Goal: Information Seeking & Learning: Check status

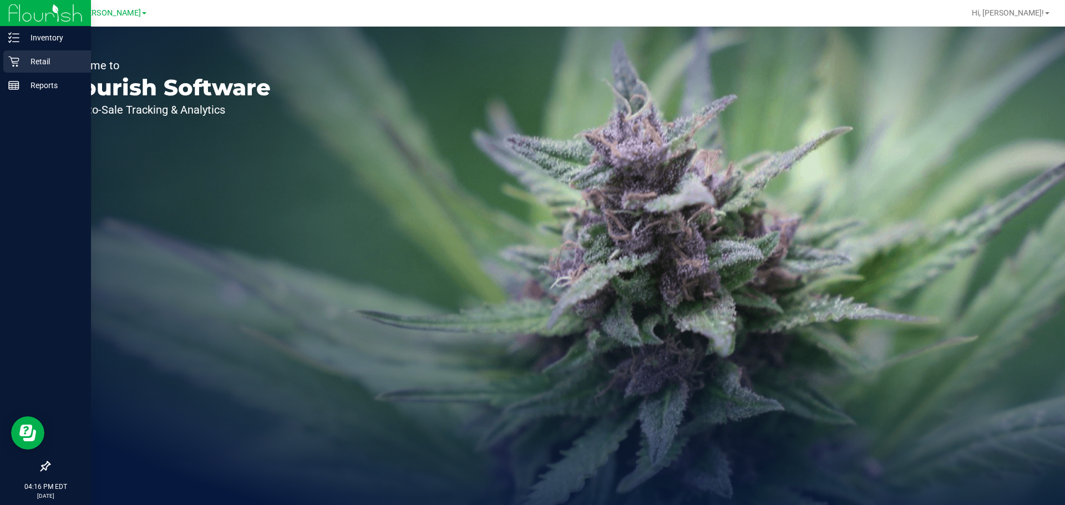
click at [21, 67] on p "Retail" at bounding box center [52, 61] width 67 height 13
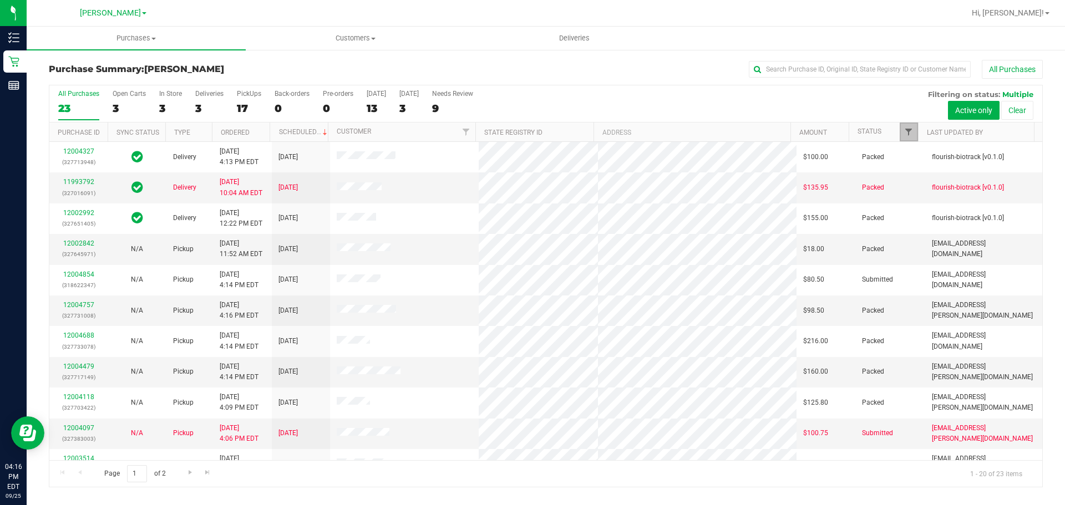
click at [906, 130] on span "Filter" at bounding box center [908, 132] width 9 height 9
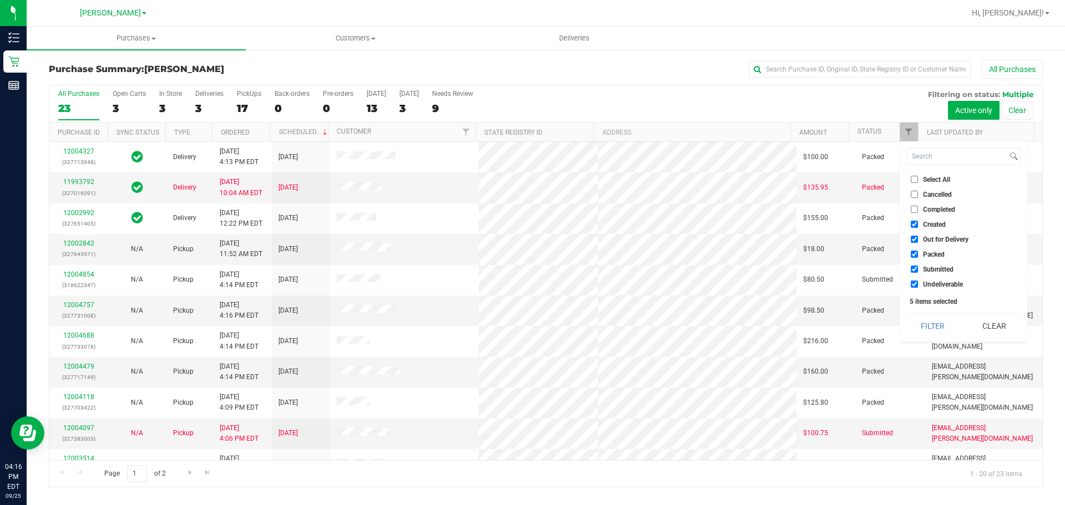
click at [189, 97] on div "All Purchases 23 Open Carts 3 In Store 3 Deliveries 3 PickUps 17 Back-orders 0 …" at bounding box center [545, 103] width 993 height 37
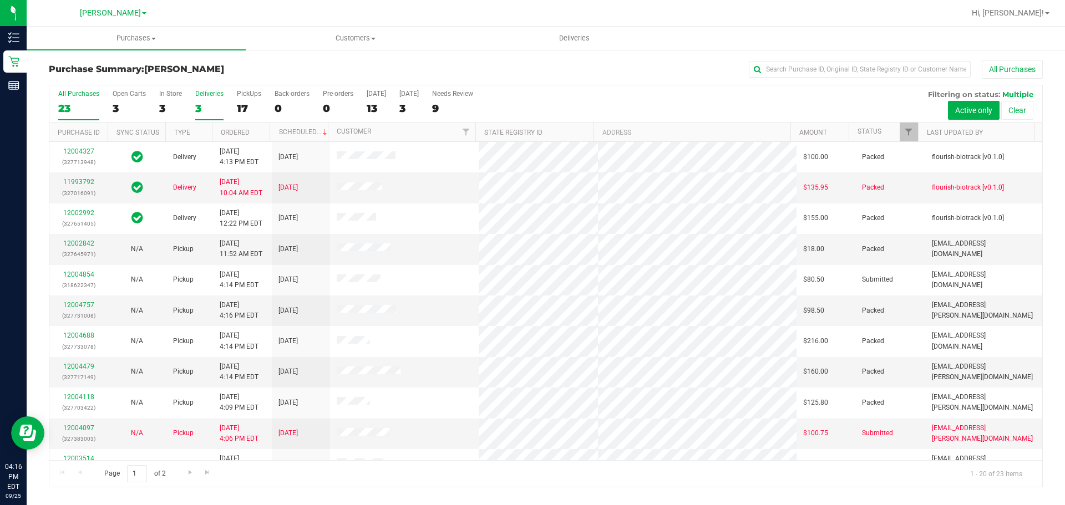
click at [195, 105] on div "3" at bounding box center [209, 108] width 28 height 13
click at [0, 0] on input "Deliveries 3" at bounding box center [0, 0] width 0 height 0
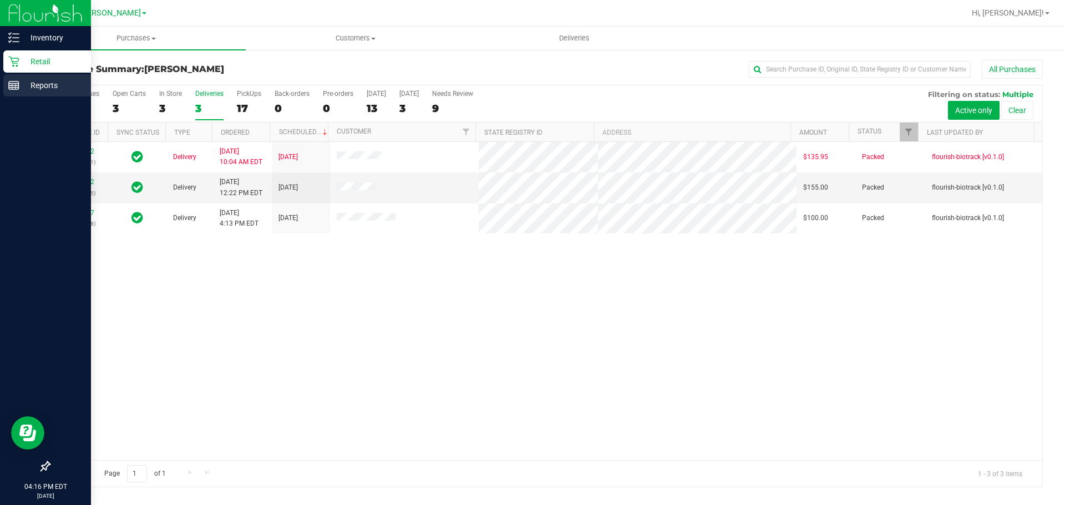
click at [40, 78] on div "Reports" at bounding box center [47, 85] width 88 height 22
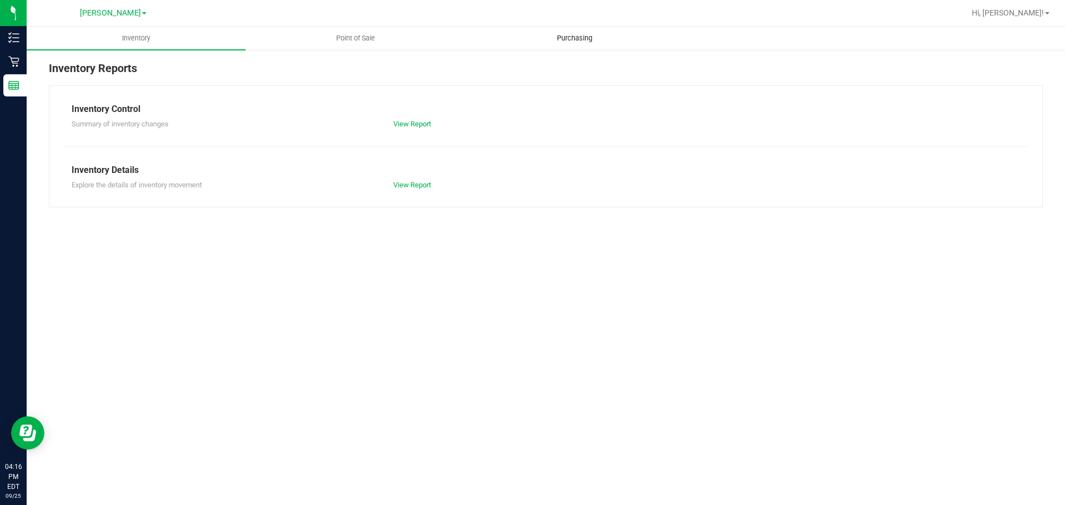
click at [580, 46] on uib-tab-heading "Purchasing" at bounding box center [574, 38] width 218 height 22
click at [383, 40] on span "Point of Sale" at bounding box center [355, 38] width 69 height 10
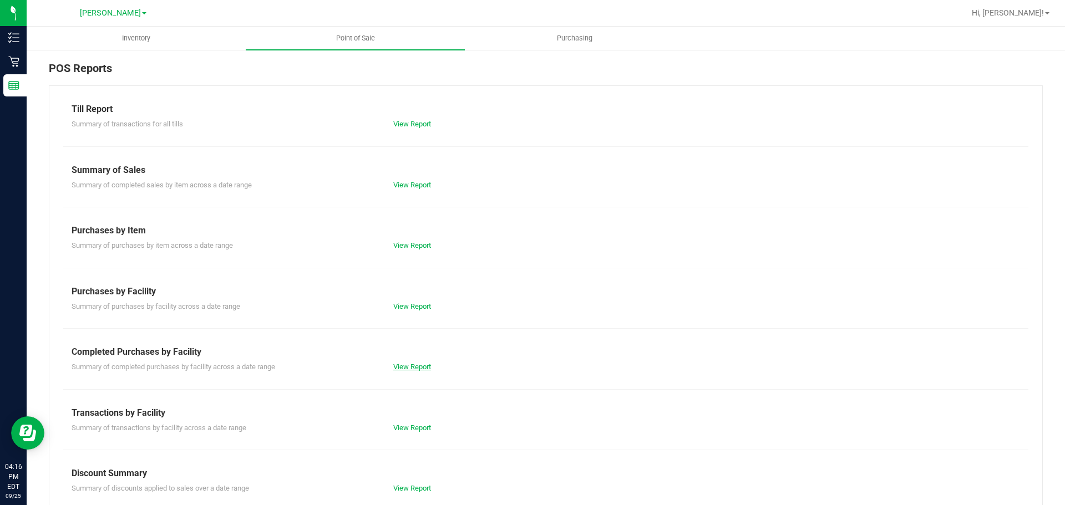
click at [416, 368] on link "View Report" at bounding box center [412, 367] width 38 height 8
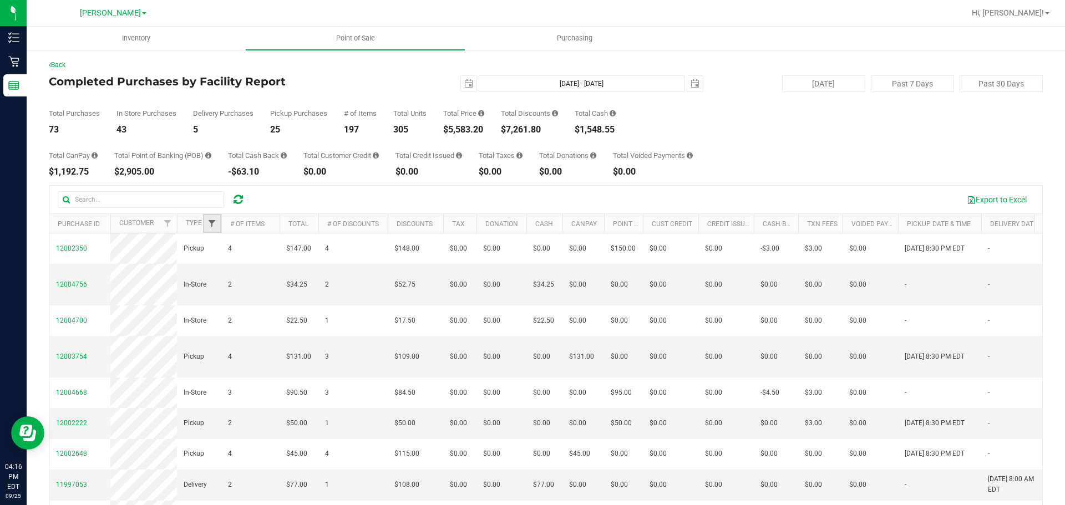
click at [211, 225] on span "Filter" at bounding box center [211, 223] width 9 height 9
click at [229, 283] on span "Delivery" at bounding box center [237, 286] width 23 height 7
click at [221, 283] on input "Delivery" at bounding box center [217, 285] width 7 height 7
checkbox input "true"
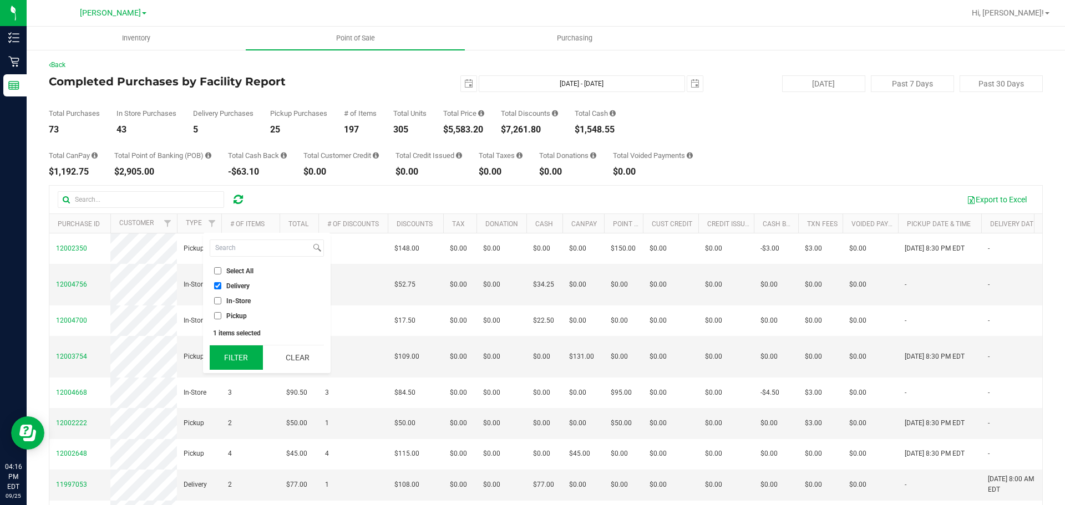
click at [244, 350] on button "Filter" at bounding box center [236, 358] width 53 height 24
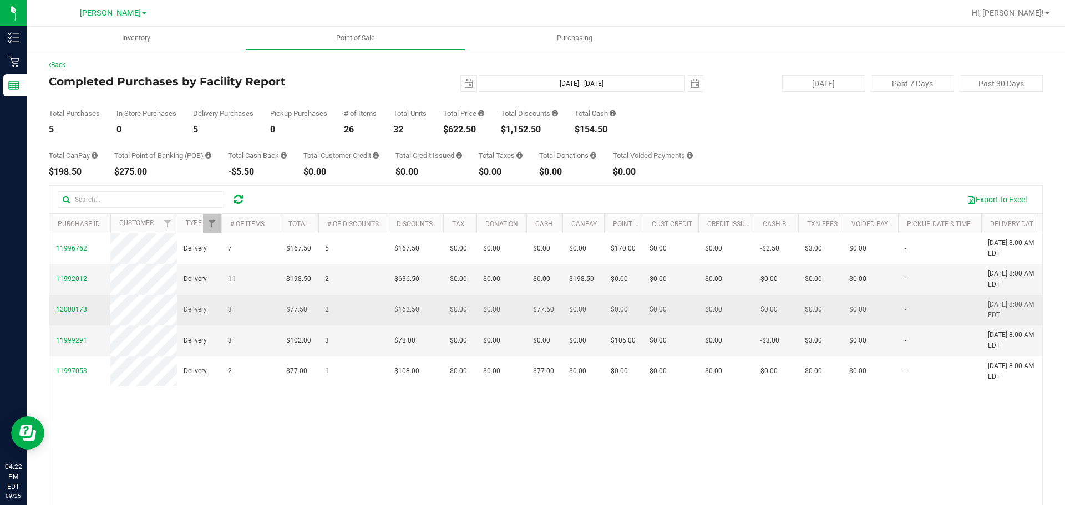
click at [79, 308] on span "12000173" at bounding box center [71, 310] width 31 height 8
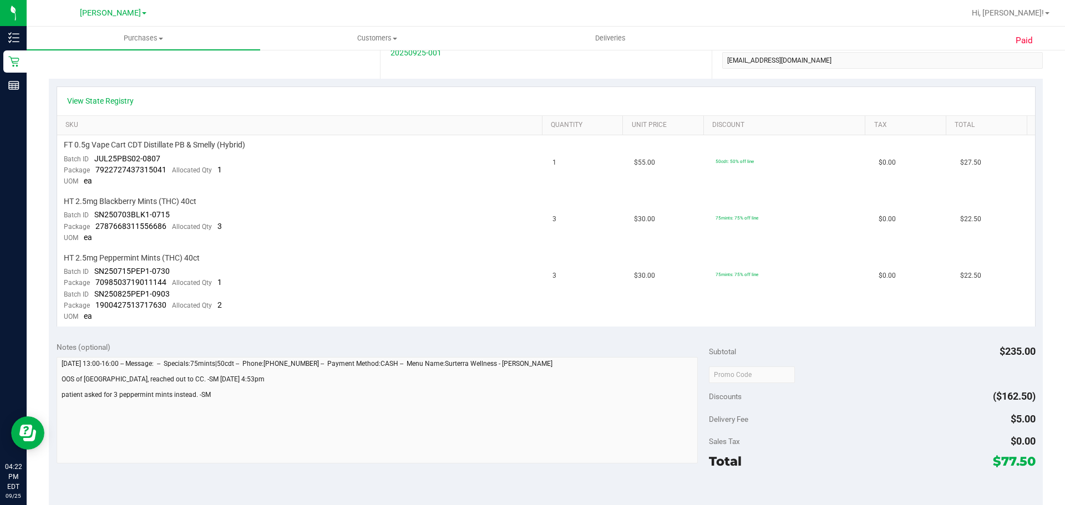
scroll to position [364, 0]
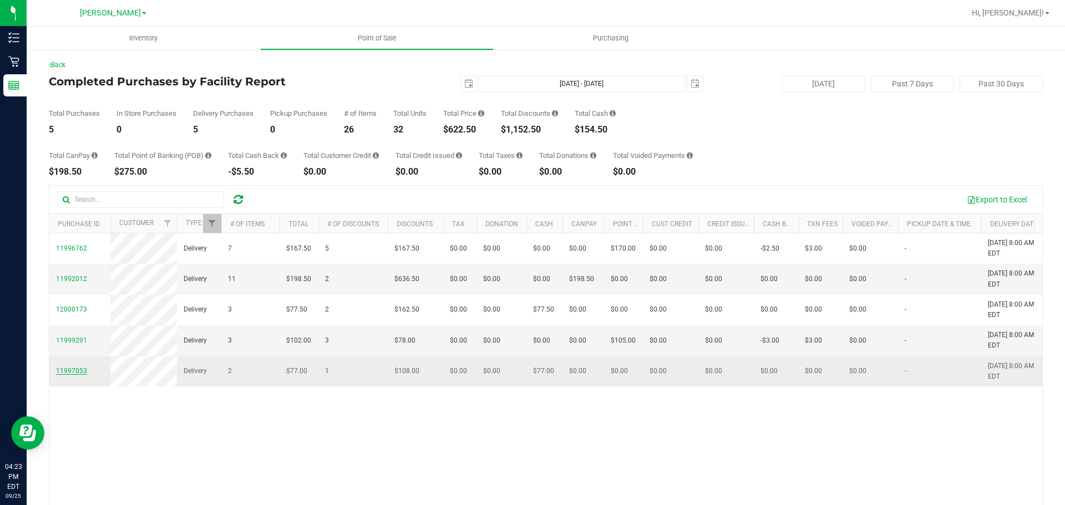
click at [70, 371] on span "11997053" at bounding box center [71, 371] width 31 height 8
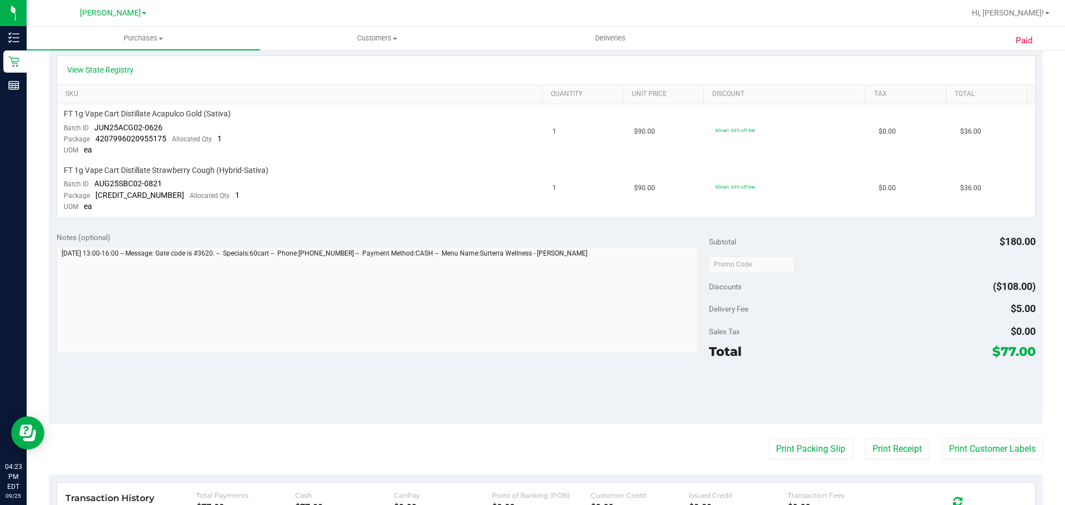
scroll to position [275, 0]
